Goal: Use online tool/utility: Utilize a website feature to perform a specific function

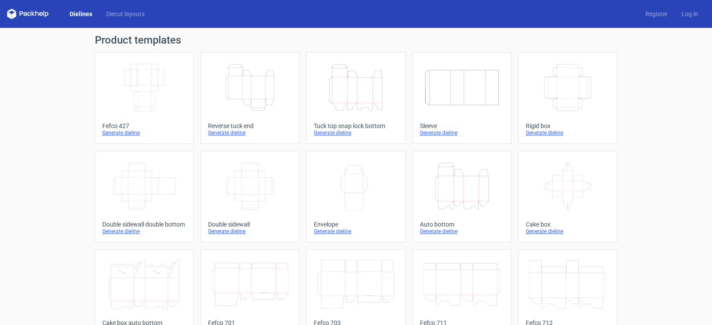
click at [338, 101] on icon "Height Depth Width" at bounding box center [355, 87] width 77 height 49
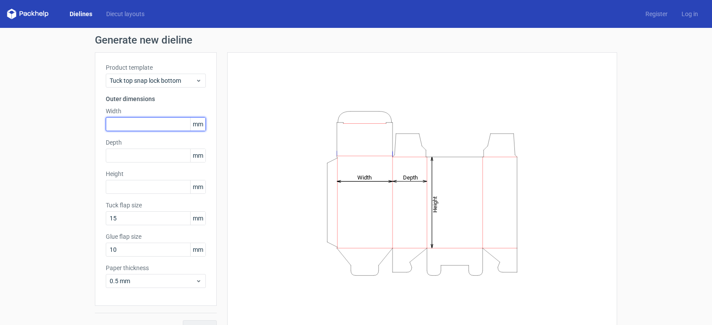
click at [158, 120] on input "text" at bounding box center [156, 124] width 100 height 14
type input "82"
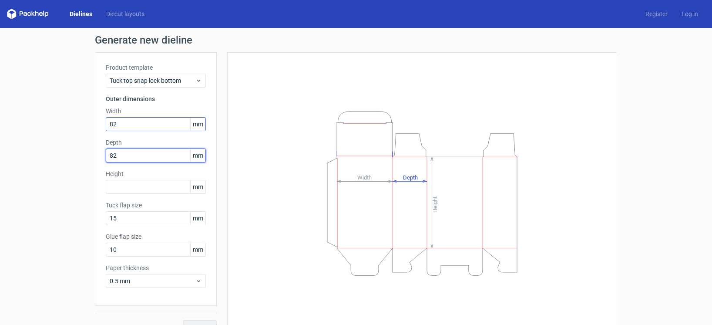
type input "82"
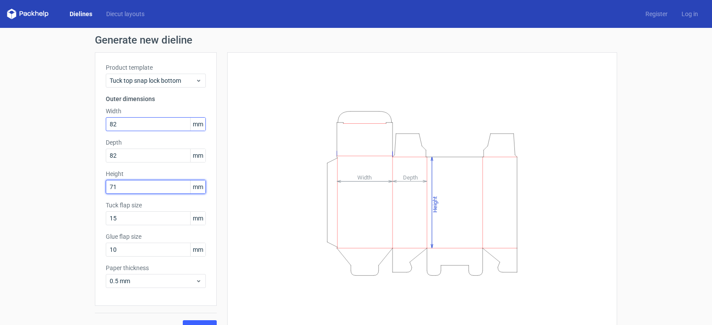
type input "71"
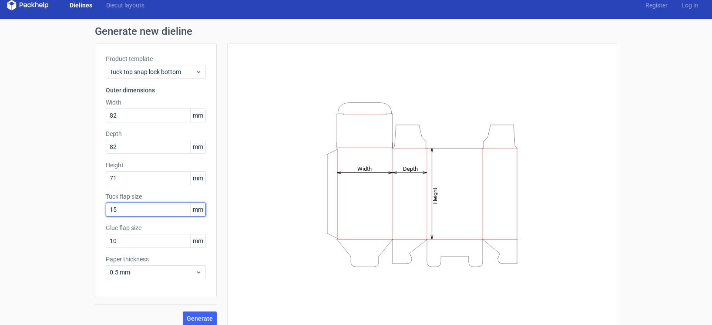
scroll to position [16, 0]
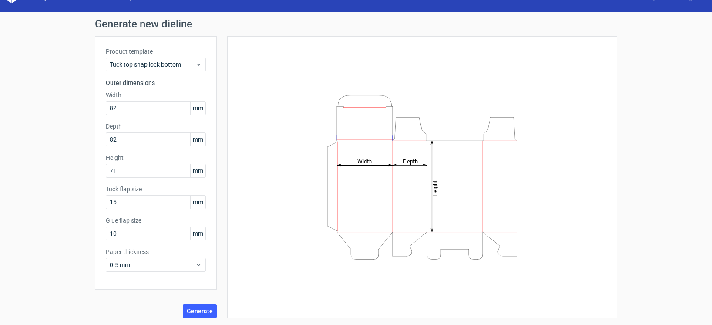
click at [186, 303] on div "Generate" at bounding box center [156, 303] width 122 height 28
click at [185, 306] on button "Generate" at bounding box center [200, 311] width 34 height 14
